Goal: Information Seeking & Learning: Learn about a topic

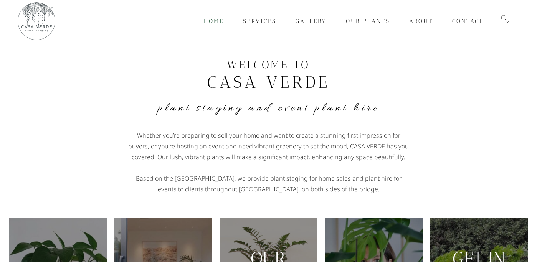
scroll to position [202, 0]
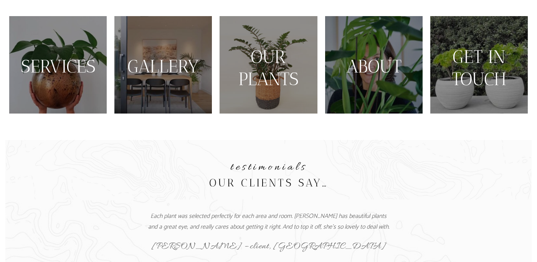
click at [287, 73] on link "PLANTS" at bounding box center [268, 78] width 60 height 21
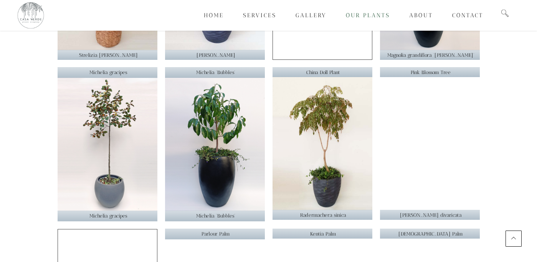
scroll to position [483, 0]
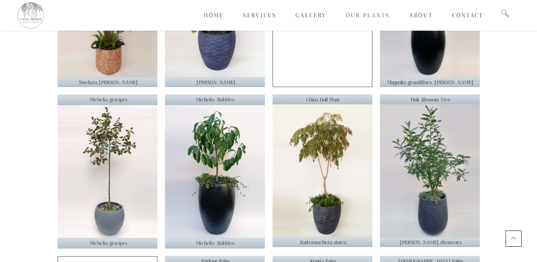
click at [112, 135] on img at bounding box center [108, 171] width 100 height 133
click at [110, 98] on p "Michelia gracipes" at bounding box center [108, 99] width 98 height 11
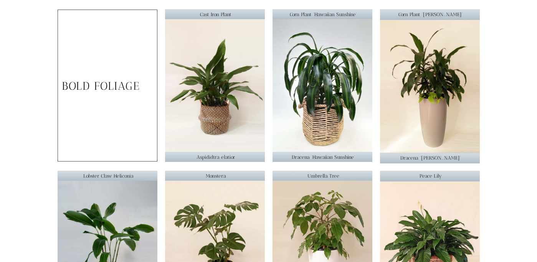
scroll to position [0, 0]
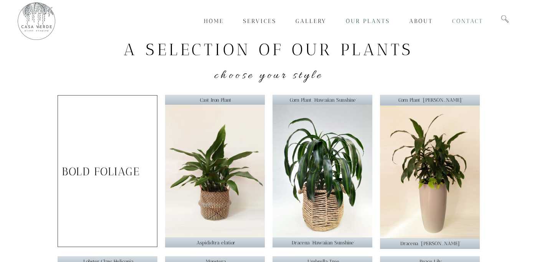
click at [465, 19] on span "Contact" at bounding box center [467, 21] width 31 height 7
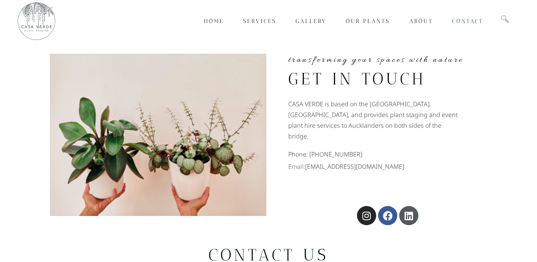
click at [37, 21] on img at bounding box center [36, 21] width 38 height 38
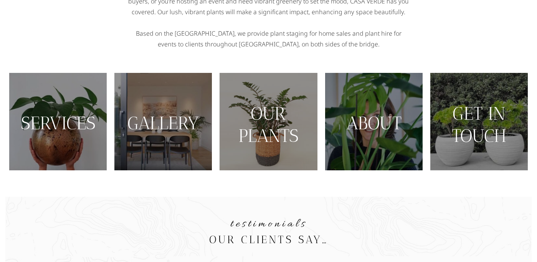
scroll to position [150, 0]
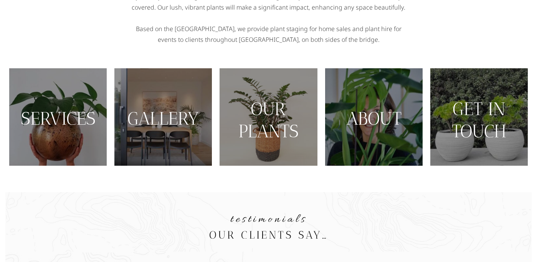
click at [266, 127] on link "PLANTS" at bounding box center [268, 130] width 60 height 21
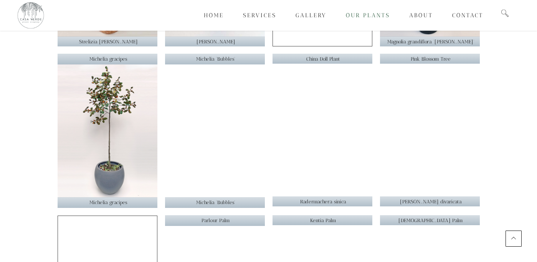
scroll to position [521, 0]
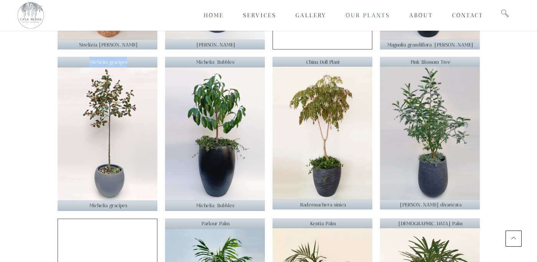
drag, startPoint x: 131, startPoint y: 63, endPoint x: 61, endPoint y: 63, distance: 69.8
click at [61, 63] on p "Michelia gracipes" at bounding box center [108, 62] width 98 height 11
click at [123, 92] on img at bounding box center [108, 134] width 100 height 133
click at [133, 61] on p "Michelia gracipes" at bounding box center [108, 62] width 98 height 11
drag, startPoint x: 130, startPoint y: 61, endPoint x: 78, endPoint y: 61, distance: 53.0
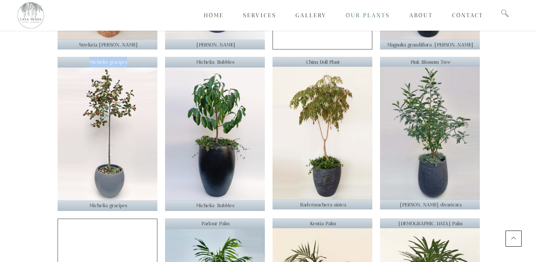
click at [78, 61] on p "Michelia gracipes" at bounding box center [108, 62] width 98 height 11
click at [119, 95] on img at bounding box center [108, 134] width 100 height 133
click at [145, 166] on img at bounding box center [108, 134] width 100 height 133
click at [112, 98] on img at bounding box center [108, 134] width 100 height 133
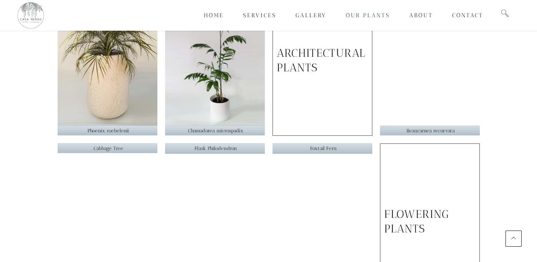
scroll to position [973, 0]
